Goal: Find specific page/section: Find specific page/section

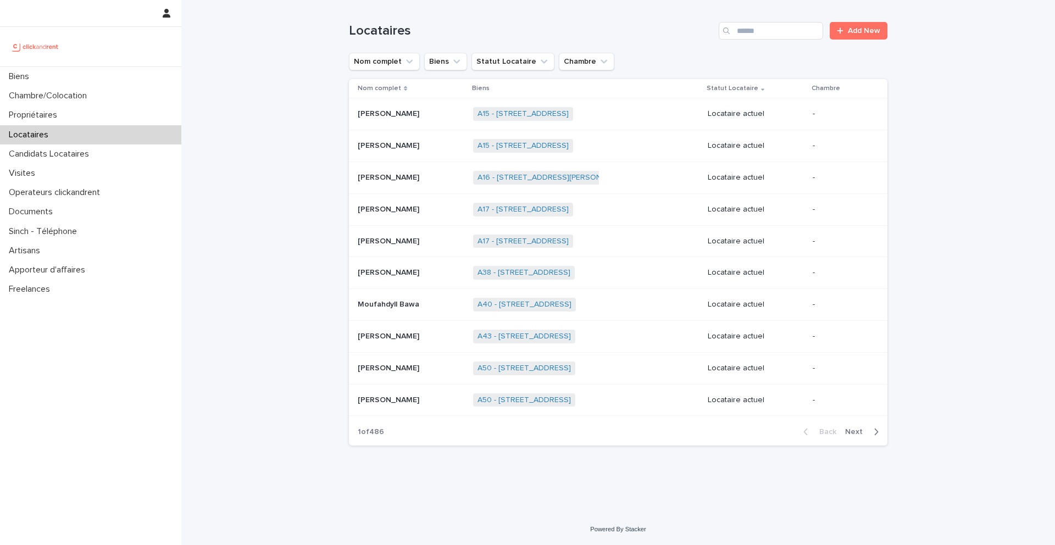
click at [71, 74] on div "Biens" at bounding box center [90, 76] width 181 height 19
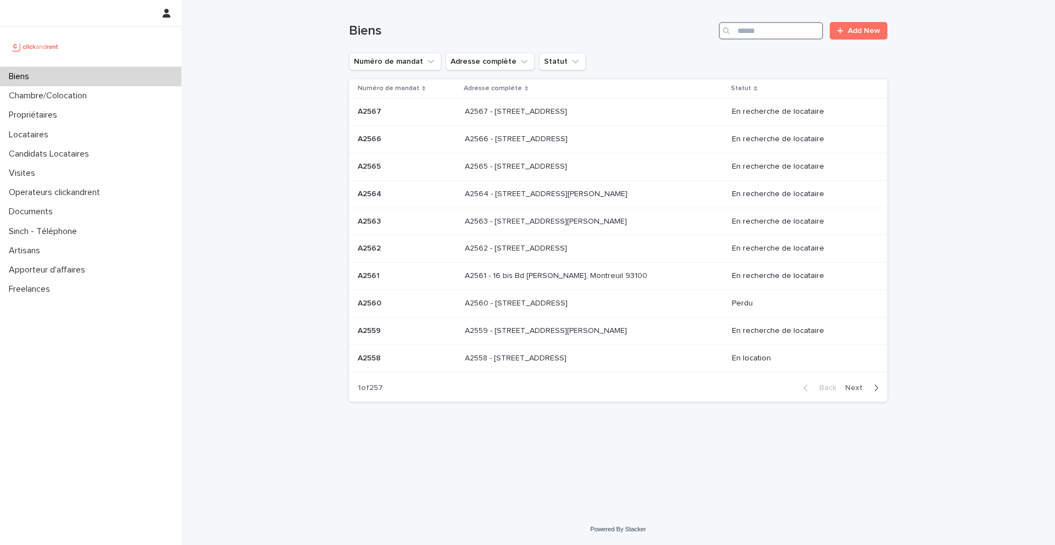
click at [790, 36] on input "Search" at bounding box center [771, 31] width 104 height 18
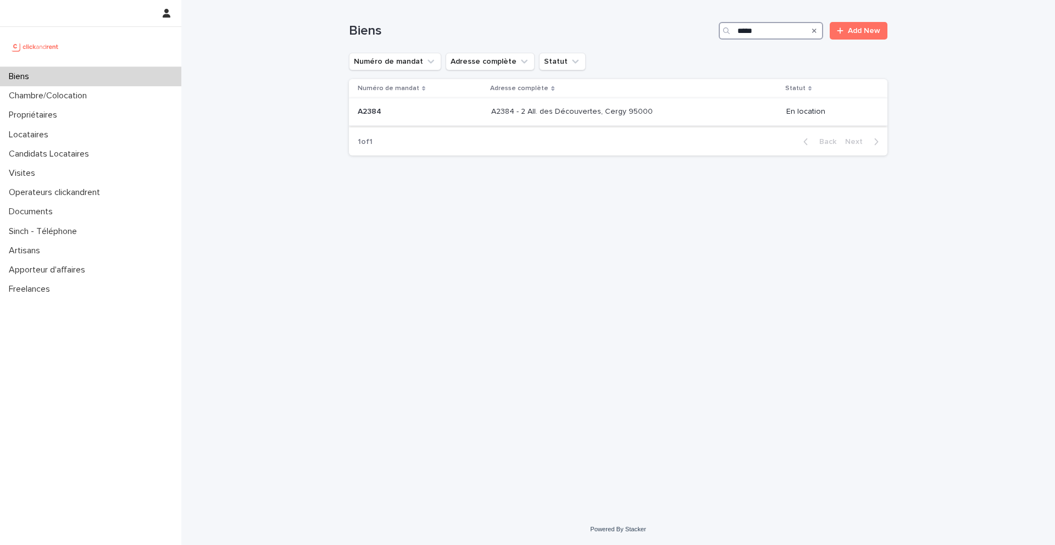
type input "*****"
click at [375, 112] on p "A2384" at bounding box center [371, 111] width 26 height 12
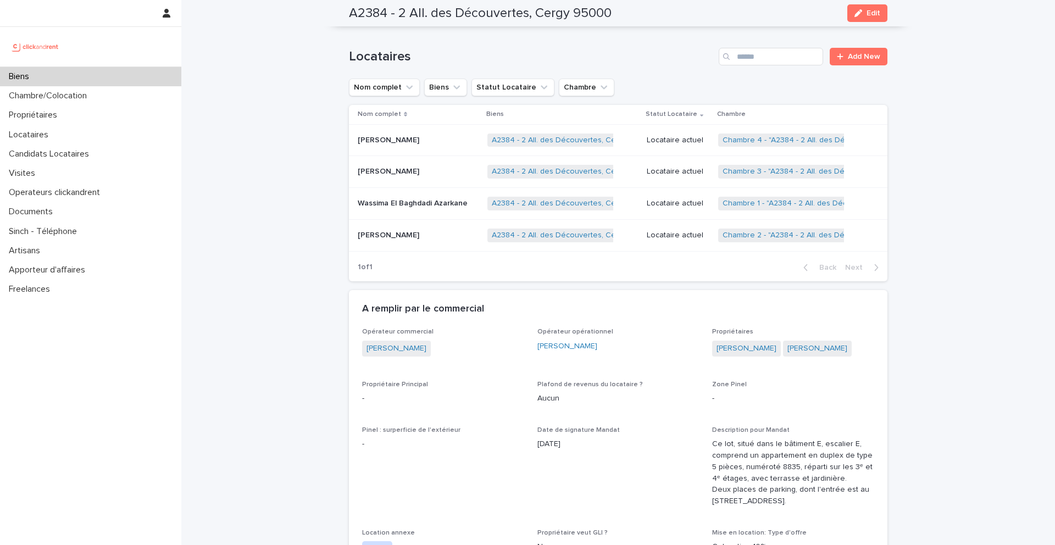
scroll to position [651, 0]
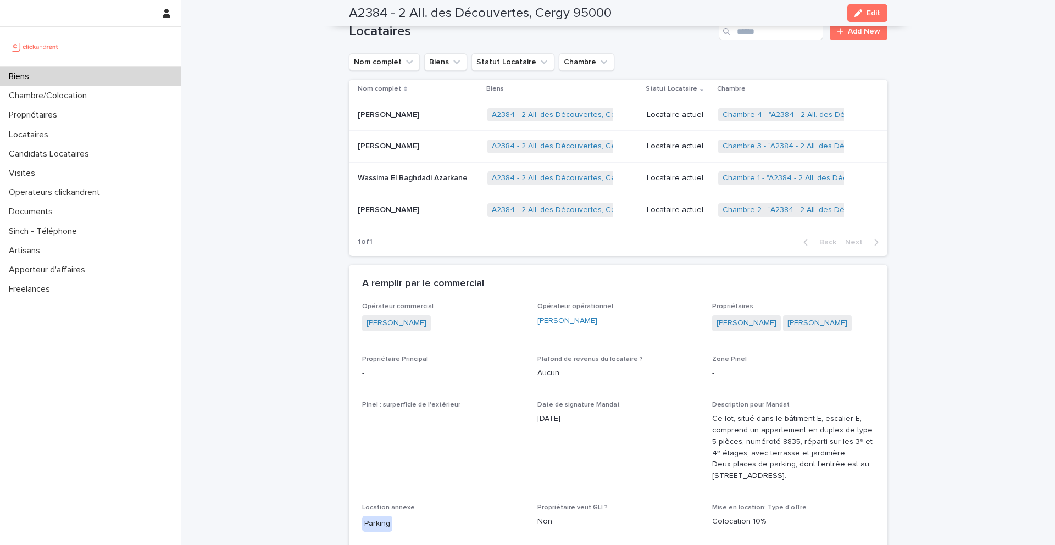
click at [408, 183] on p "Wassima El Baghdadi Azarkane" at bounding box center [414, 177] width 112 height 12
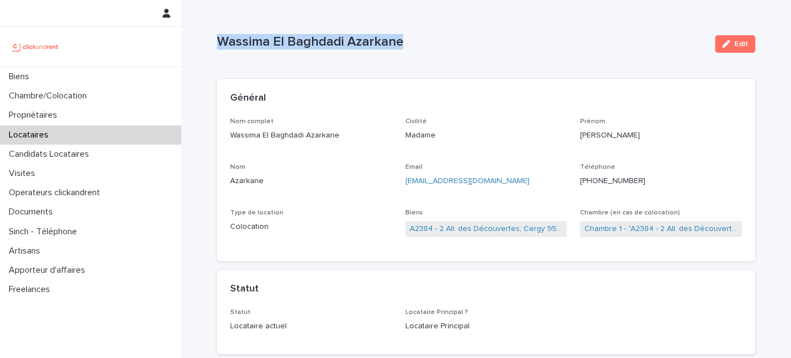
drag, startPoint x: 412, startPoint y: 45, endPoint x: 206, endPoint y: 43, distance: 206.1
copy p "Wassima El Baghdadi Azarkane"
click at [464, 229] on link "A2384 - 2 All. des Découvertes, Cergy 95000" at bounding box center [486, 229] width 153 height 12
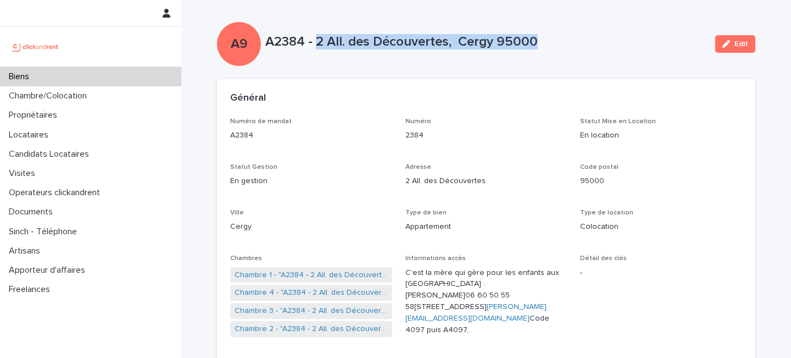
drag, startPoint x: 546, startPoint y: 38, endPoint x: 318, endPoint y: 44, distance: 228.7
click at [318, 44] on p "A2384 - 2 All. des Découvertes, Cergy 95000" at bounding box center [485, 42] width 441 height 16
copy p "2 All. des Découvertes, Cergy 95000"
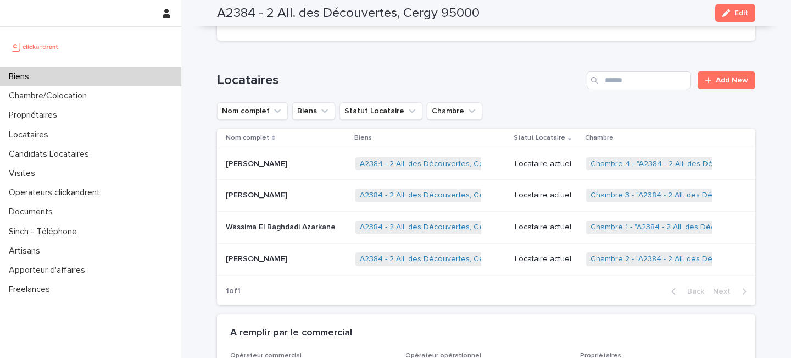
scroll to position [606, 0]
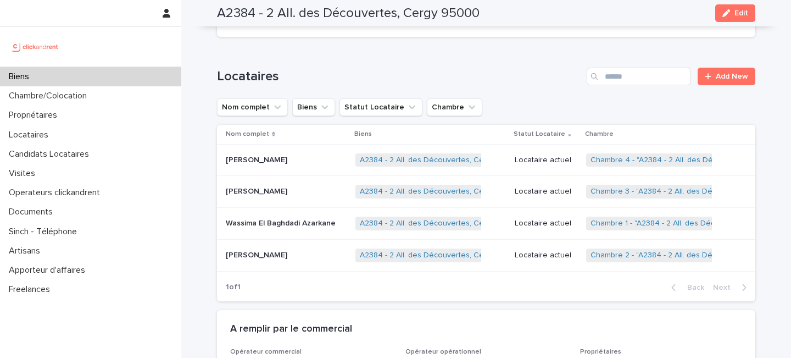
click at [301, 232] on div "[PERSON_NAME] Baghdadi Azarkane [PERSON_NAME] Baghdadi Azarkane" at bounding box center [286, 223] width 121 height 18
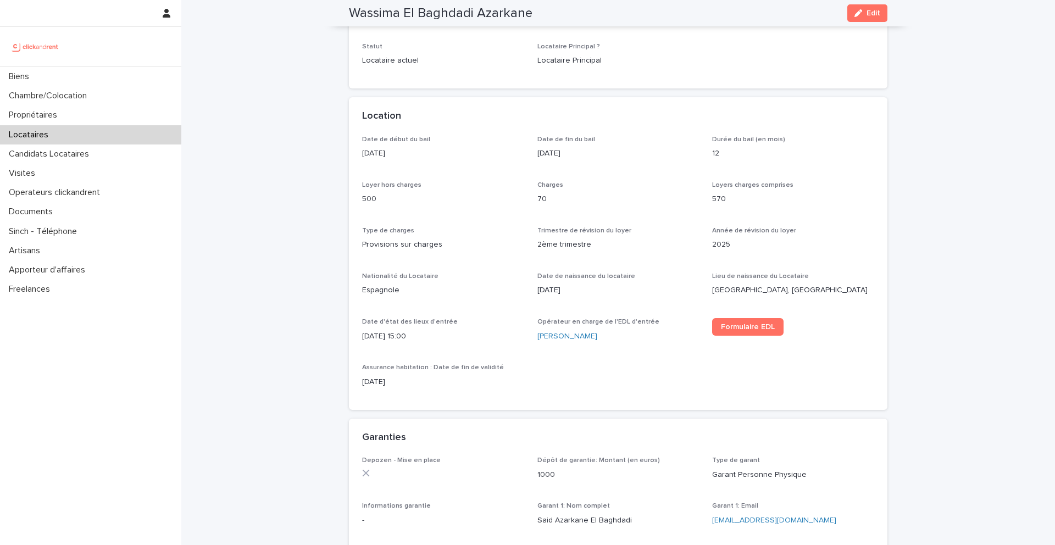
scroll to position [265, 0]
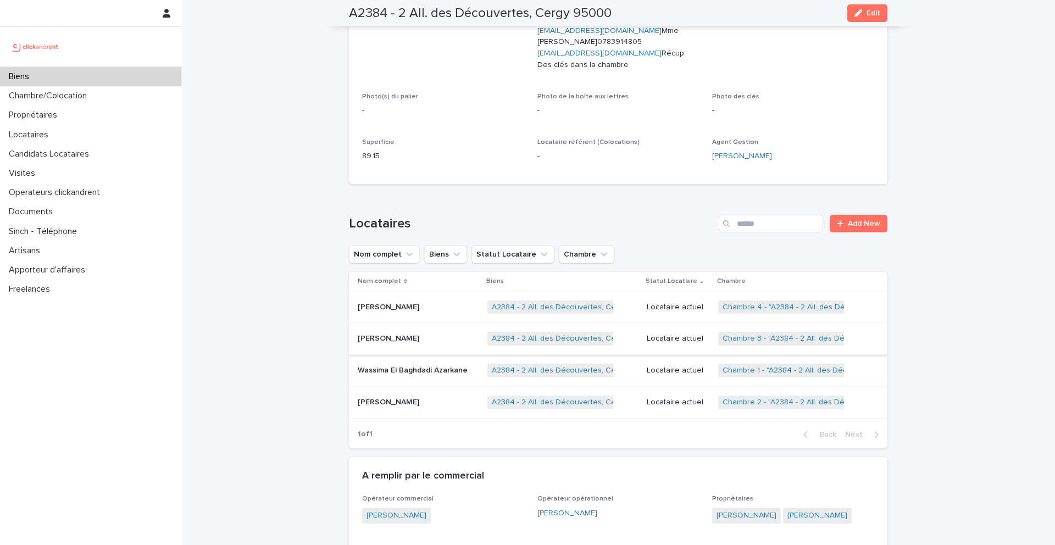
scroll to position [462, 0]
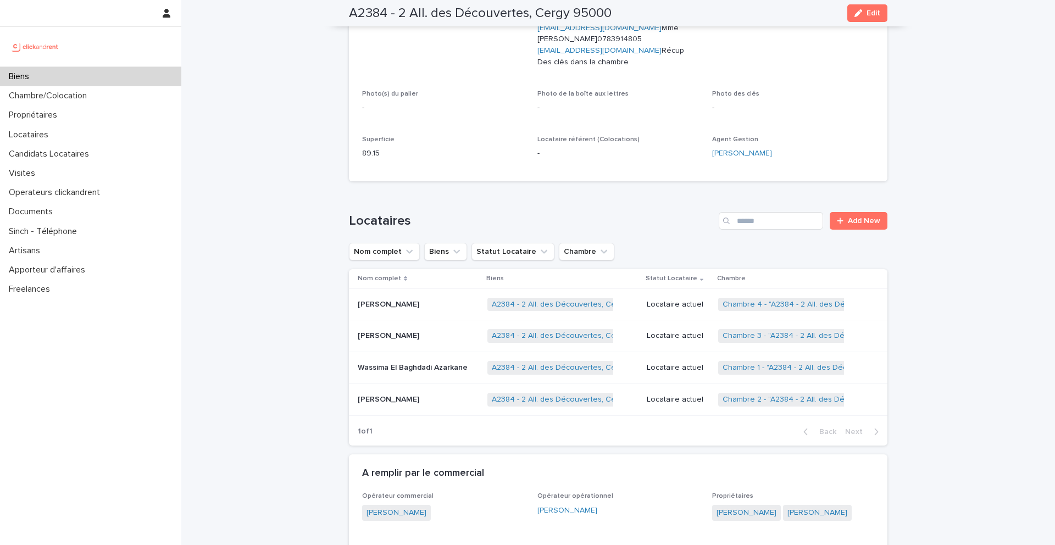
click at [396, 404] on p "[PERSON_NAME]" at bounding box center [390, 399] width 64 height 12
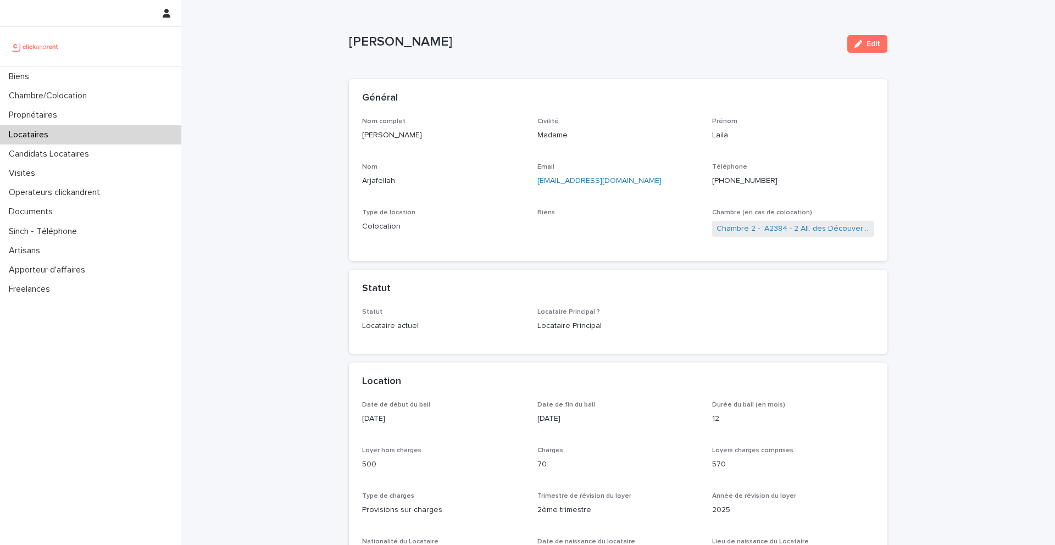
drag, startPoint x: 447, startPoint y: 41, endPoint x: 339, endPoint y: 41, distance: 107.7
copy p "[PERSON_NAME]"
click at [584, 231] on link "A2384 - 2 All. des Découvertes, Cergy 95000" at bounding box center [618, 229] width 153 height 12
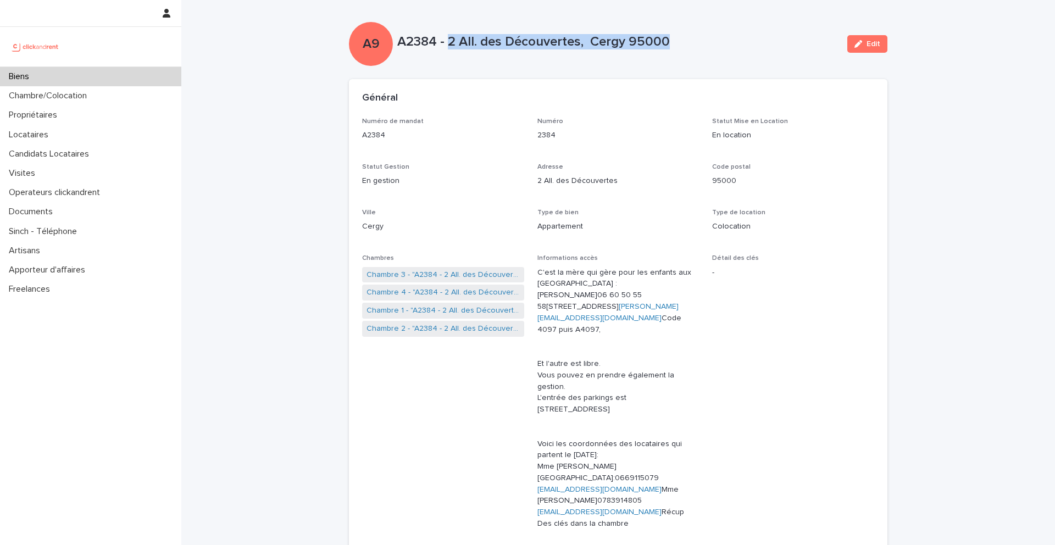
drag, startPoint x: 689, startPoint y: 41, endPoint x: 448, endPoint y: 40, distance: 240.2
click at [448, 40] on p "A2384 - 2 All. des Découvertes, Cergy 95000" at bounding box center [617, 42] width 441 height 16
copy p "2 All. des Découvertes, Cergy 95000"
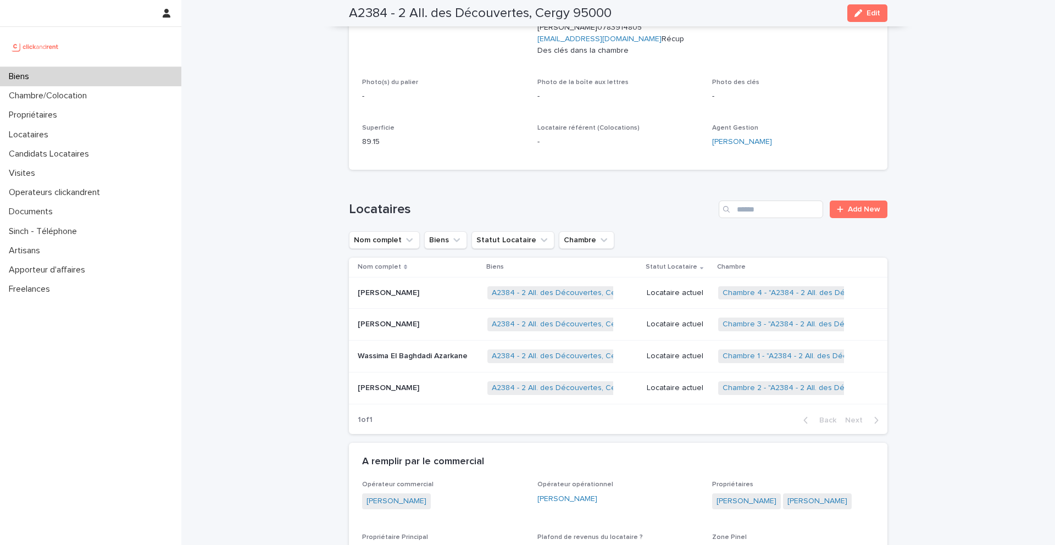
scroll to position [608, 0]
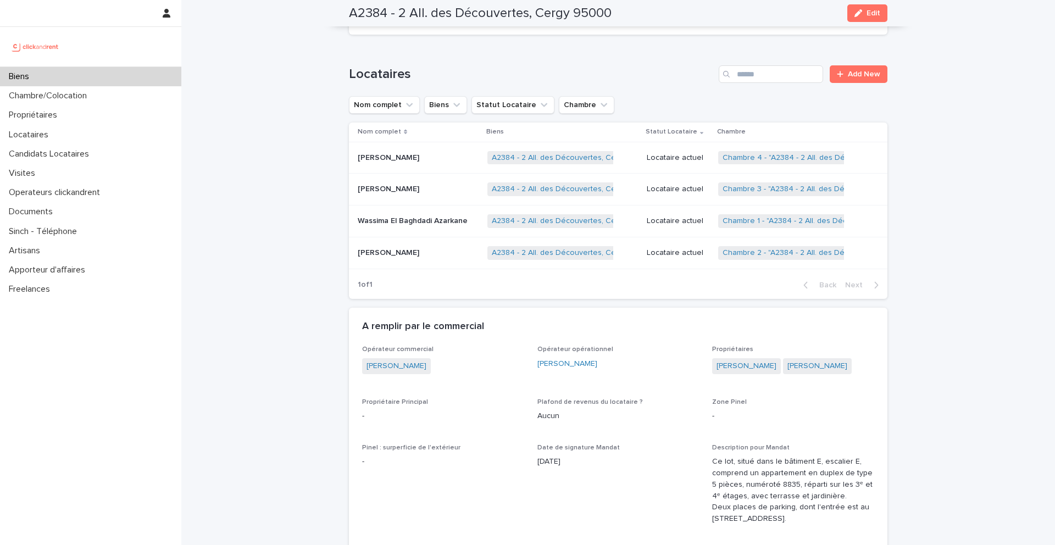
click at [400, 258] on p "[PERSON_NAME]" at bounding box center [390, 252] width 64 height 12
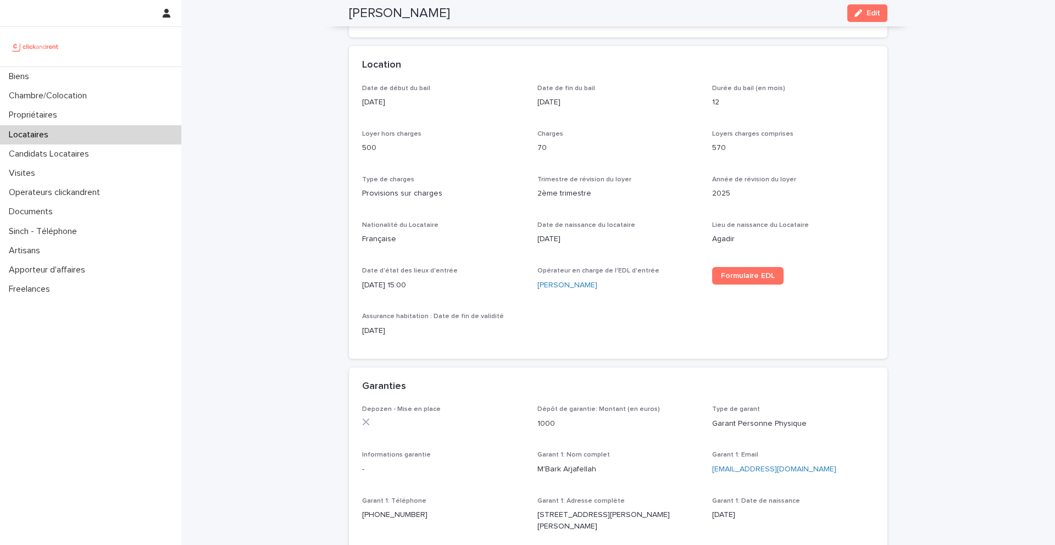
scroll to position [316, 0]
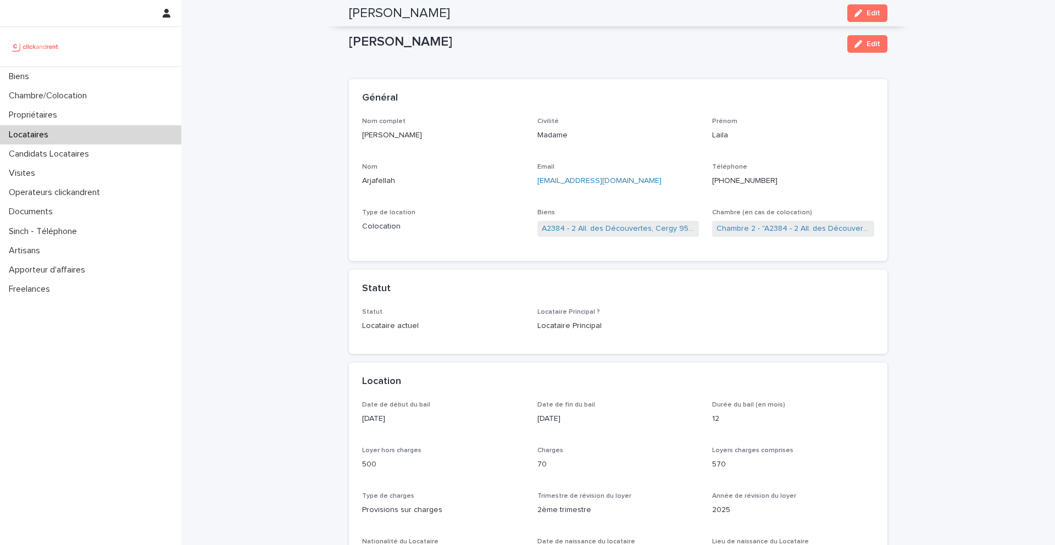
scroll to position [316, 0]
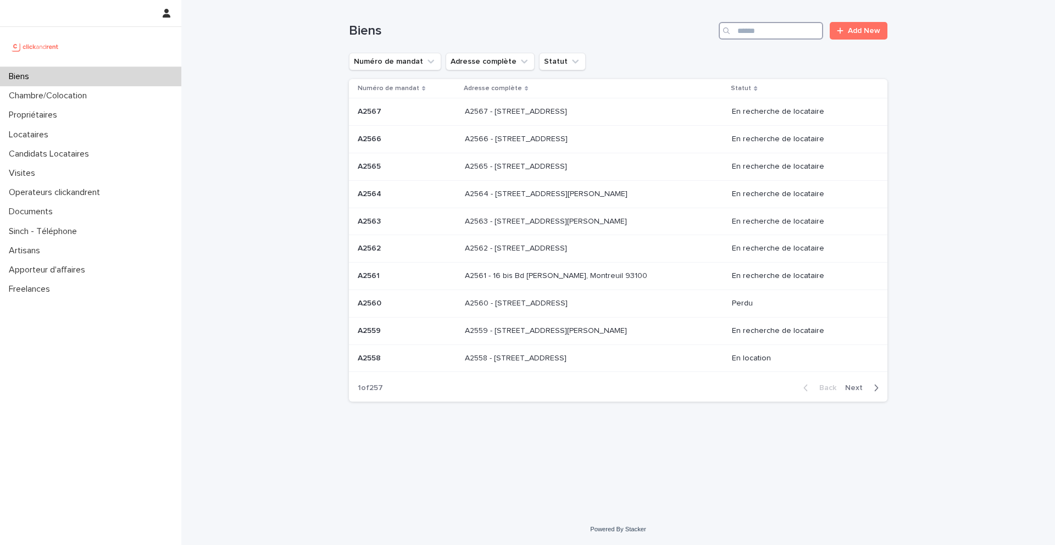
click at [743, 31] on input "Search" at bounding box center [771, 31] width 104 height 18
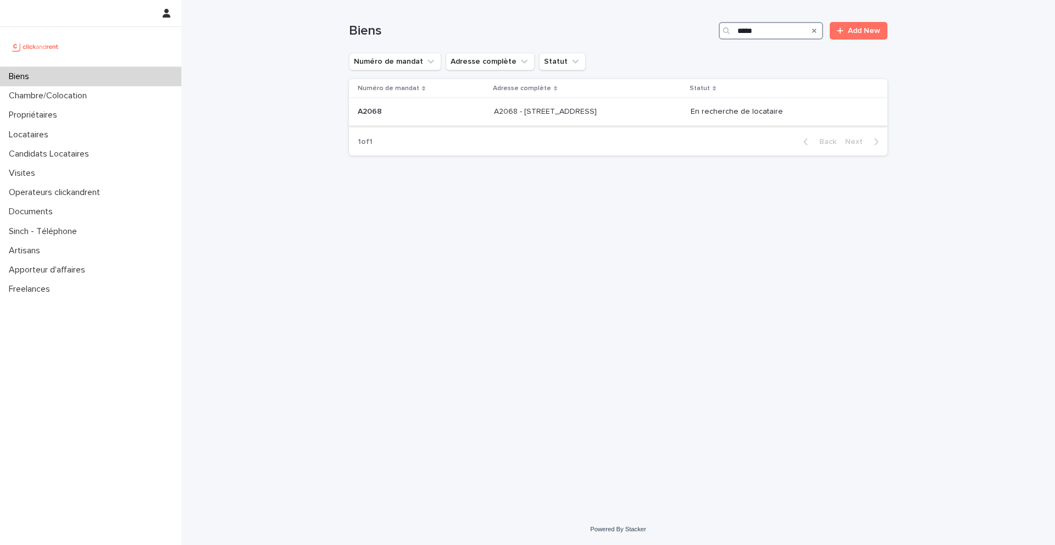
type input "*****"
click at [380, 117] on div "A2068 A2068" at bounding box center [422, 112] width 128 height 18
